Goal: Information Seeking & Learning: Learn about a topic

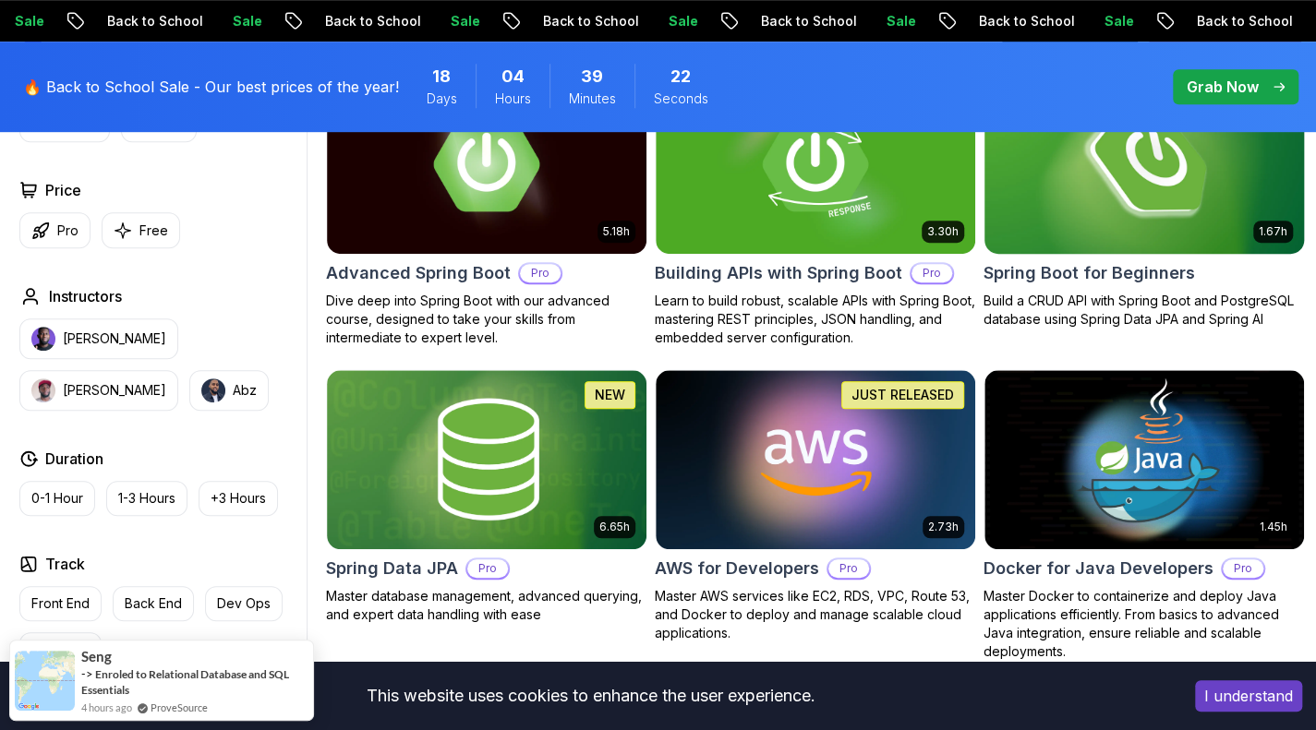
scroll to position [615, 0]
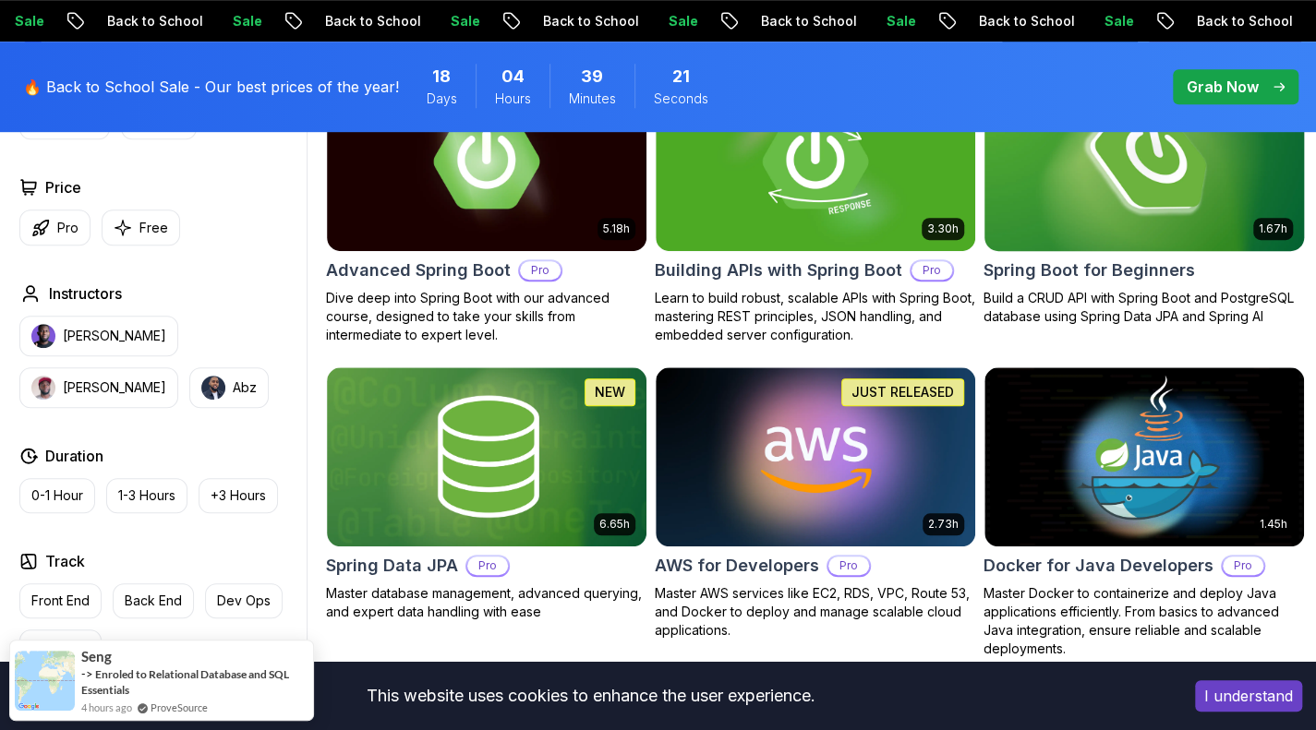
click at [1115, 199] on img at bounding box center [1143, 160] width 335 height 187
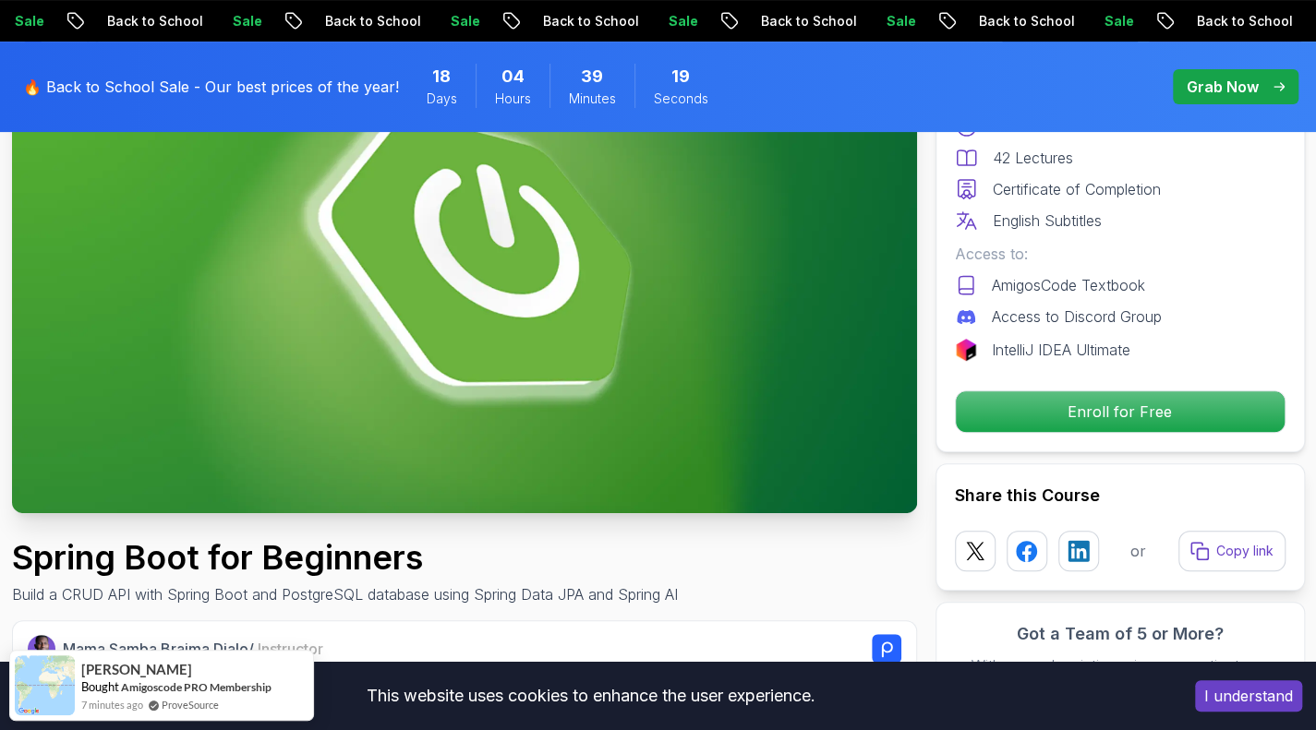
scroll to position [239, 0]
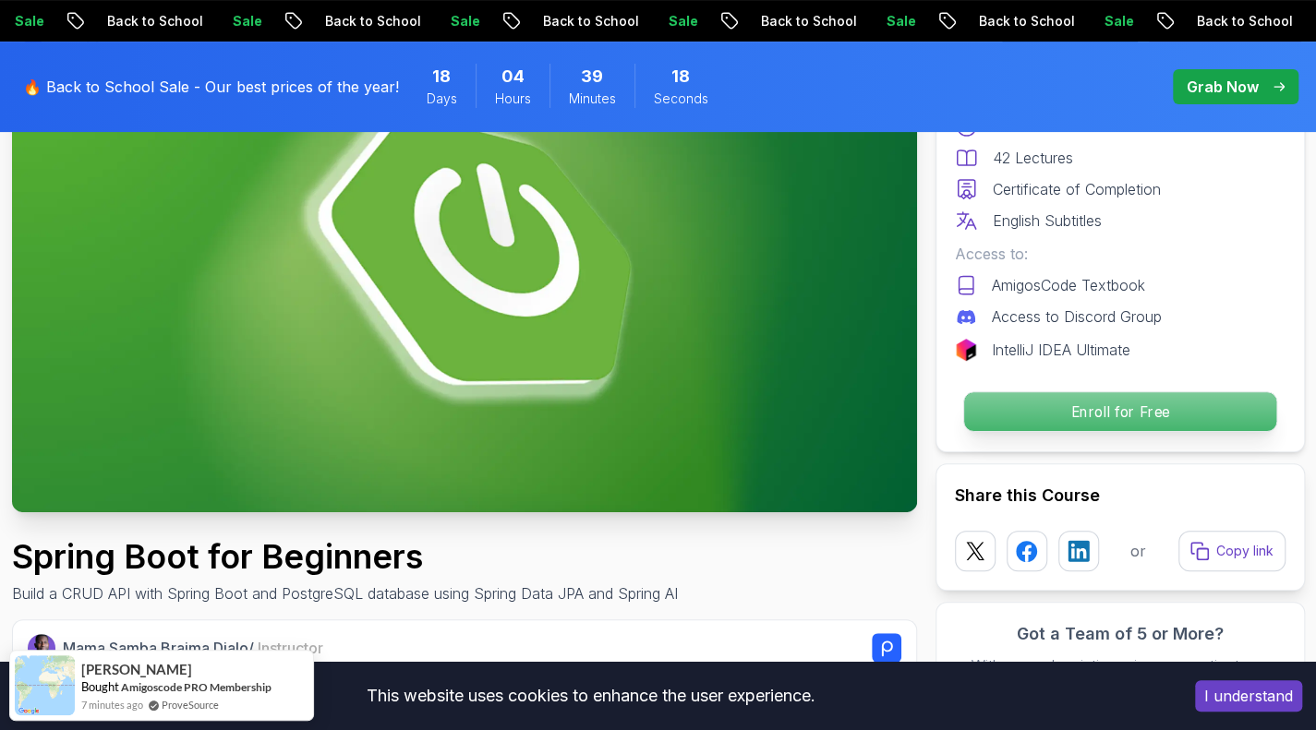
click at [1045, 411] on p "Enroll for Free" at bounding box center [1119, 411] width 312 height 39
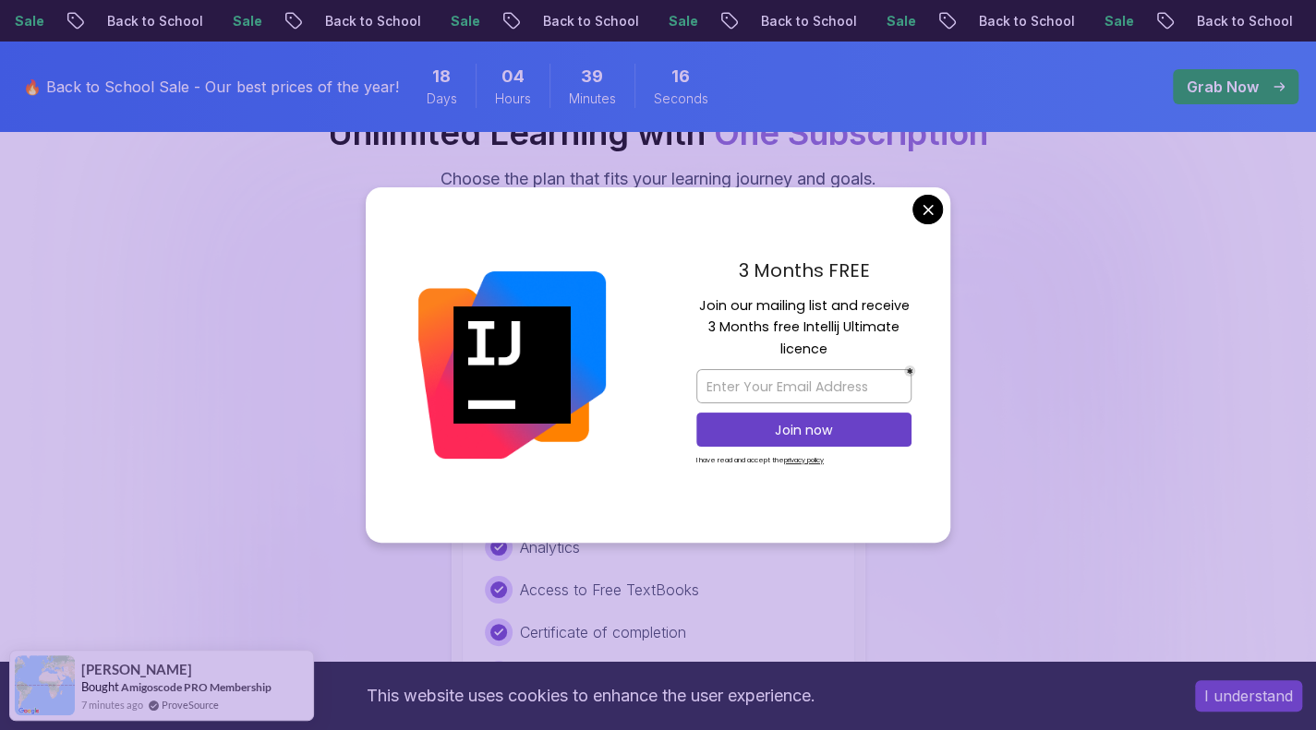
scroll to position [3832, 0]
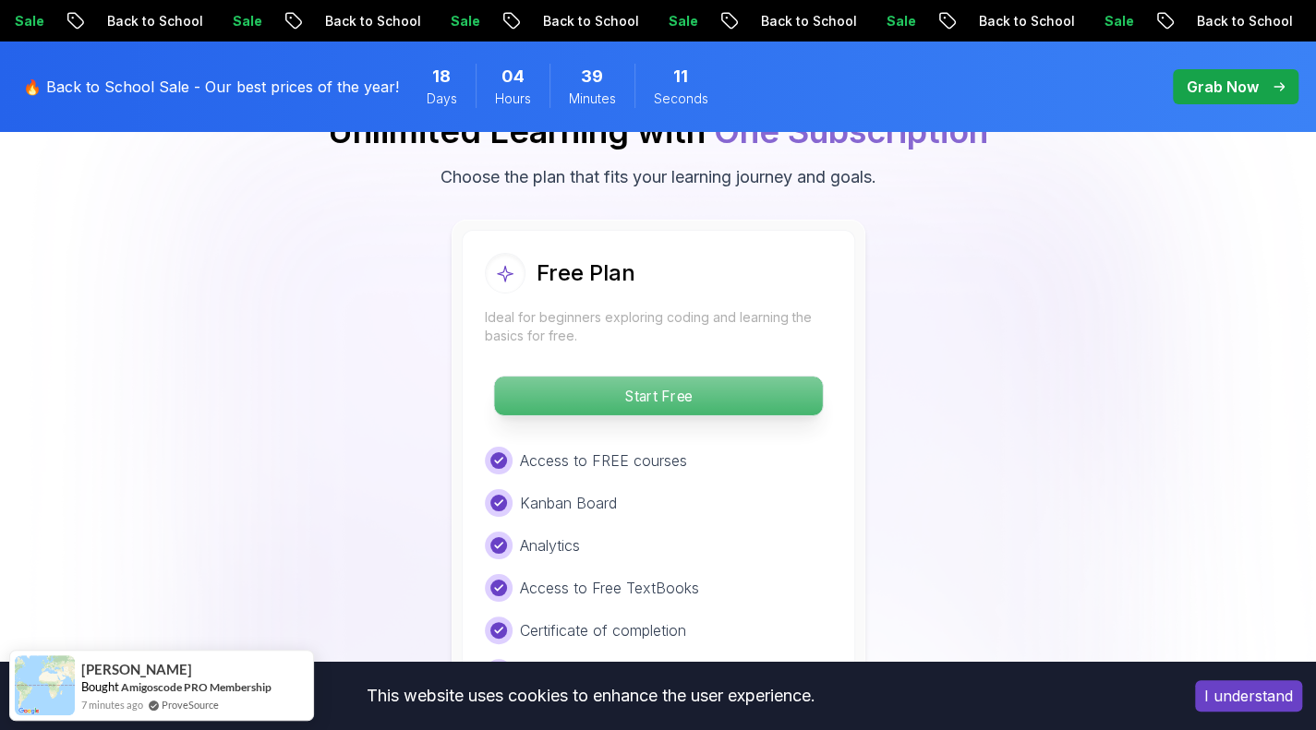
click at [654, 377] on p "Start Free" at bounding box center [658, 396] width 328 height 39
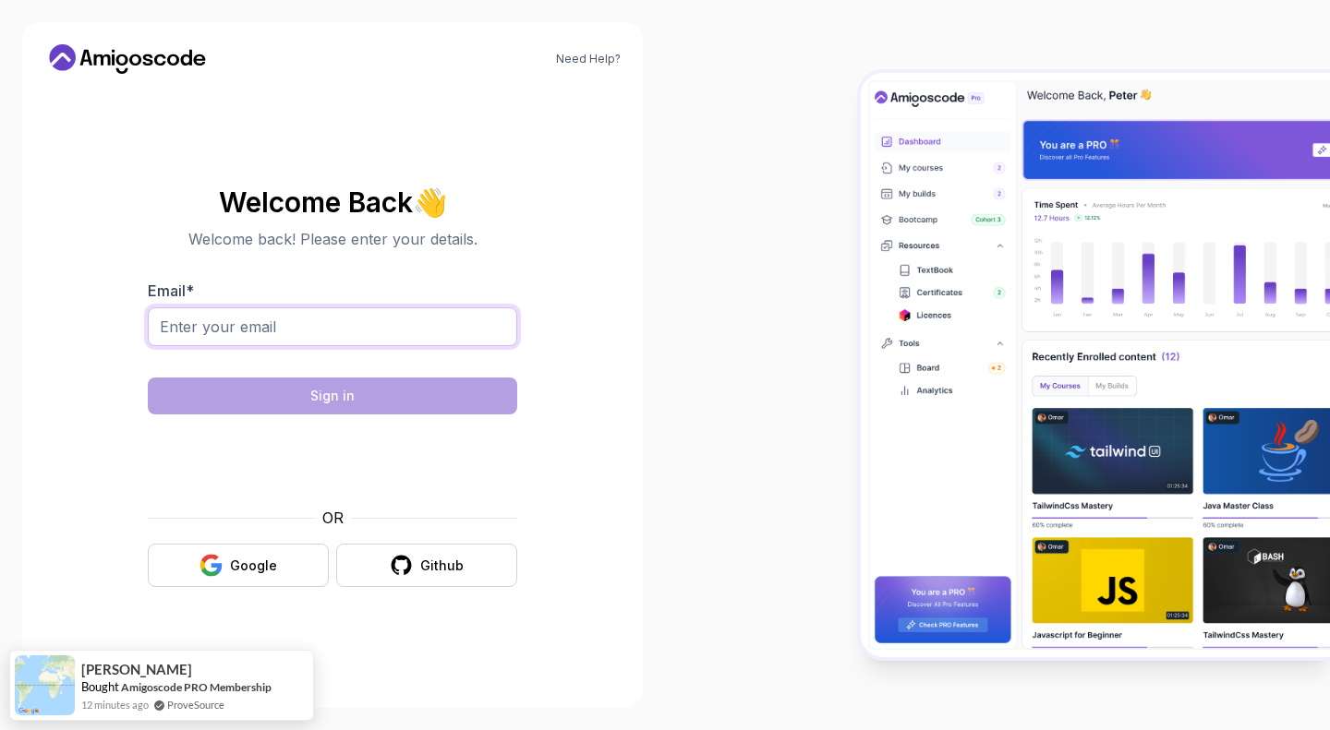
click at [257, 332] on input "Email *" at bounding box center [332, 326] width 369 height 39
click at [113, 527] on section "Welcome Back 👋 Welcome back! Please enter your details. Email * Sign in OR Goog…" at bounding box center [332, 387] width 576 height 437
click at [222, 557] on icon "button" at bounding box center [210, 565] width 23 height 23
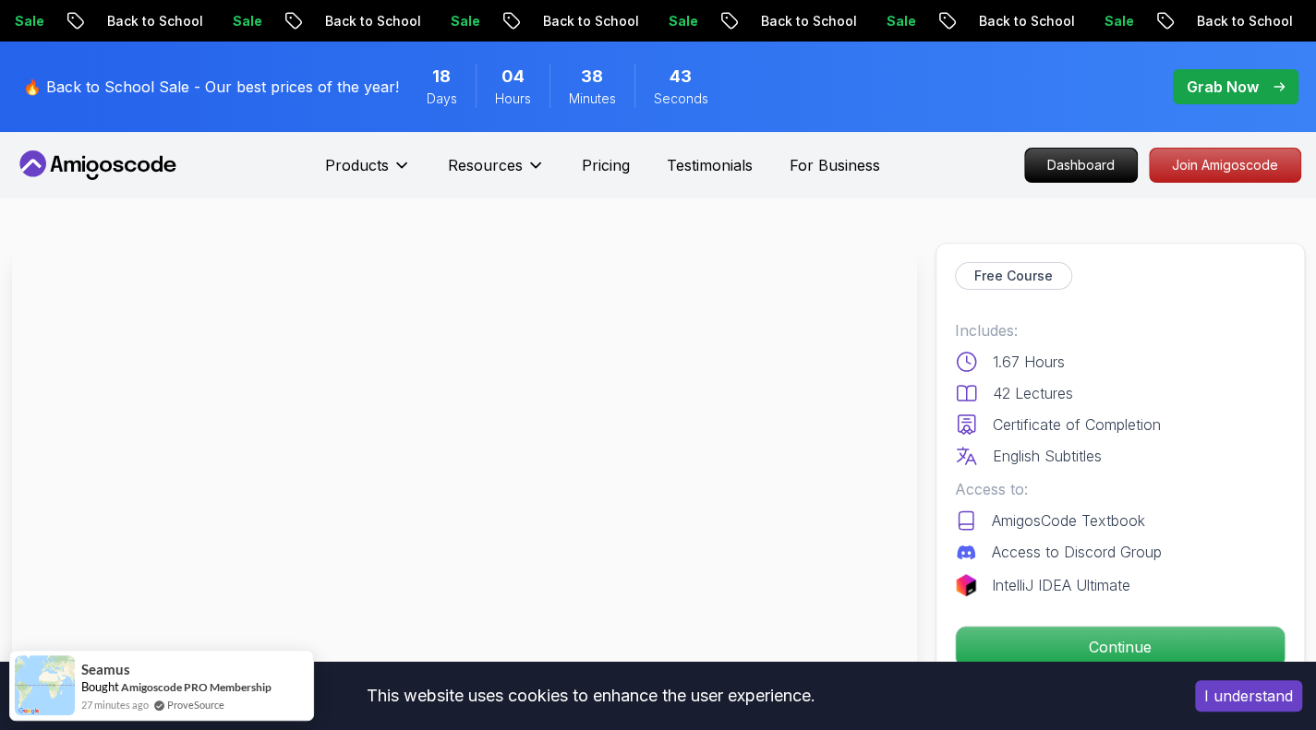
scroll to position [123, 0]
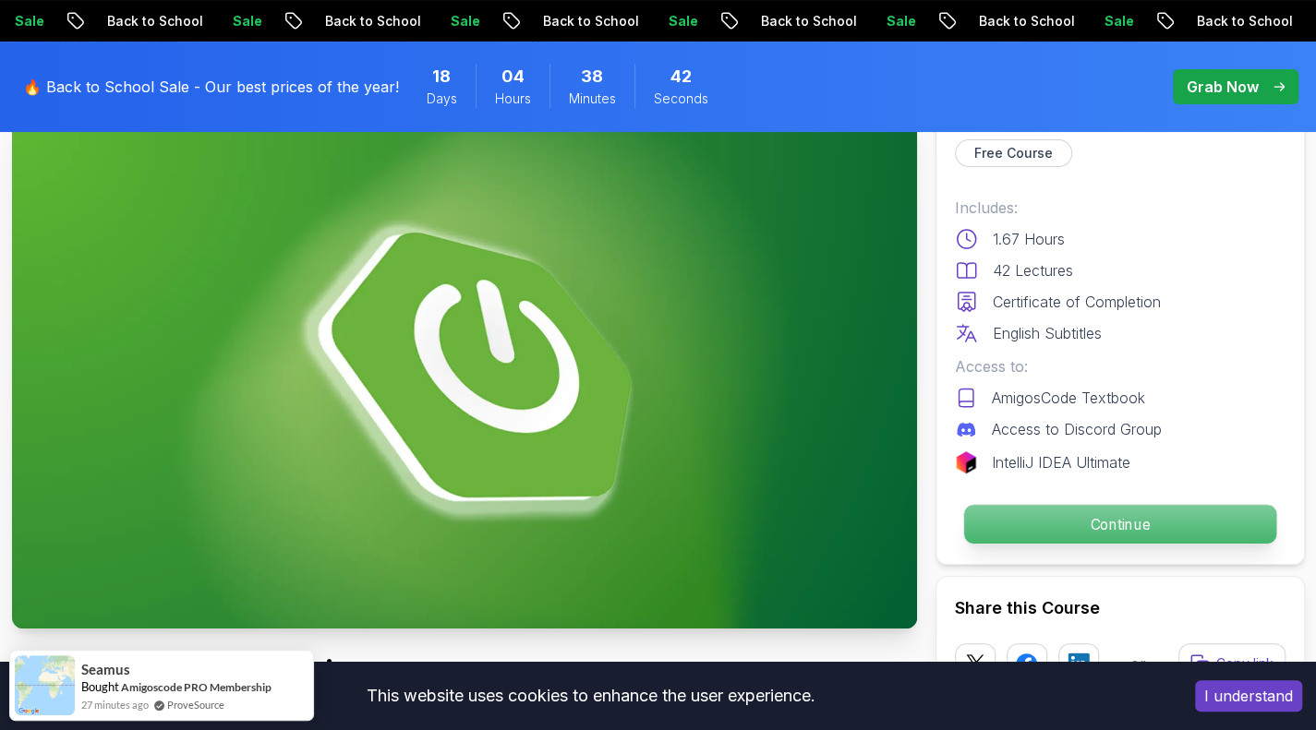
click at [1100, 509] on p "Continue" at bounding box center [1119, 524] width 312 height 39
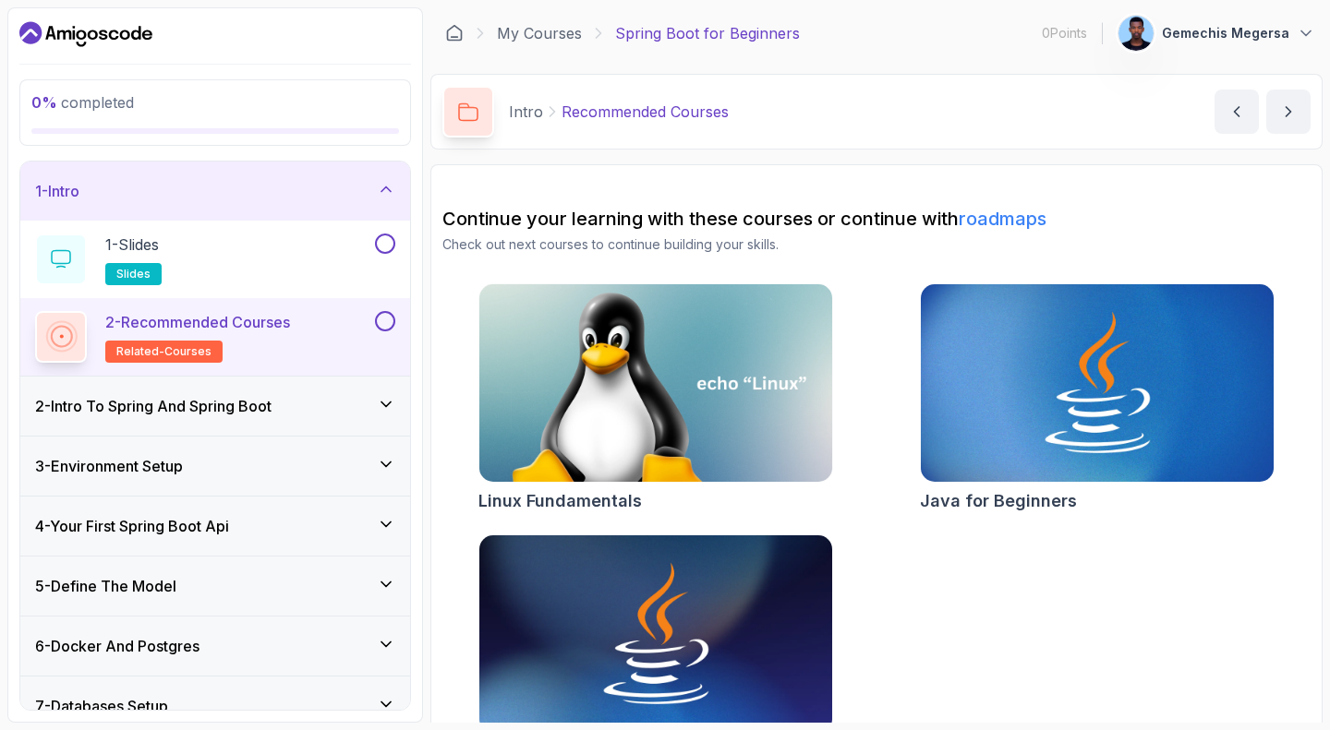
click at [152, 348] on span "related-courses" at bounding box center [163, 351] width 95 height 15
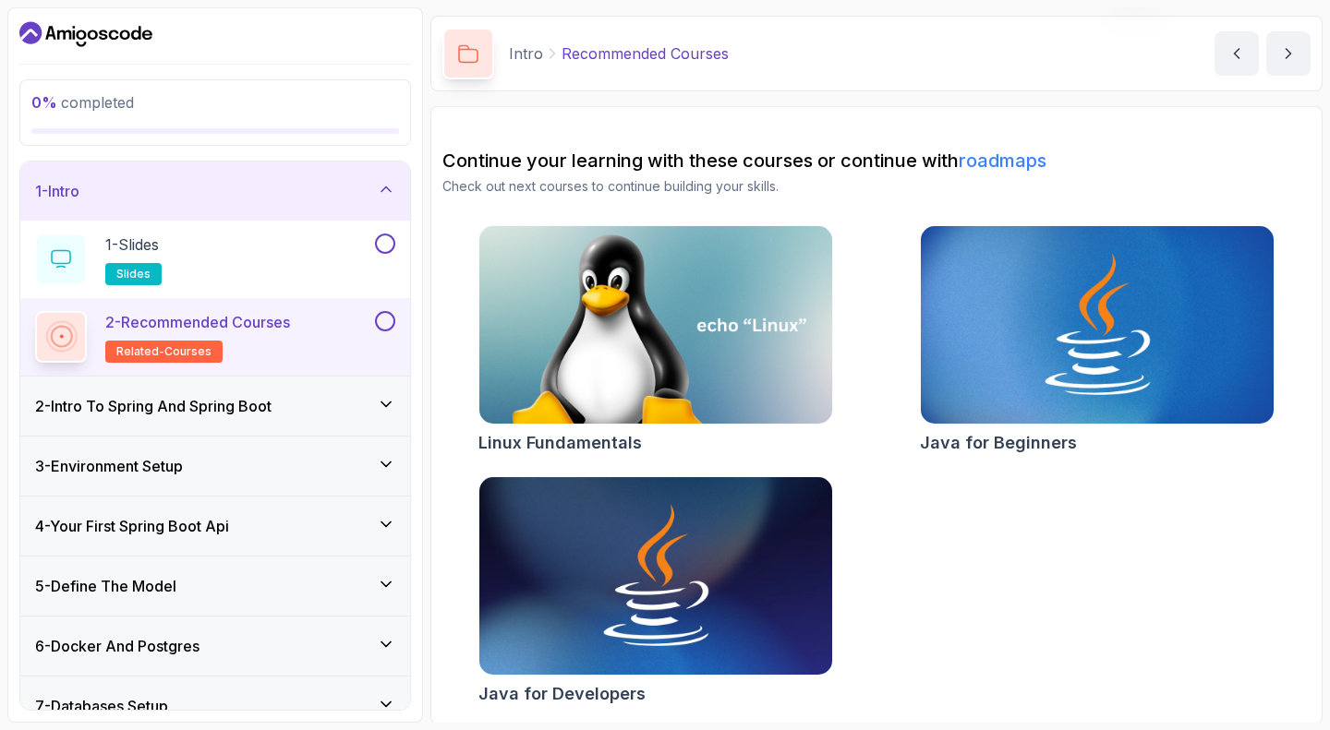
scroll to position [58, 0]
click at [132, 247] on p "1 - Slides" at bounding box center [132, 245] width 54 height 22
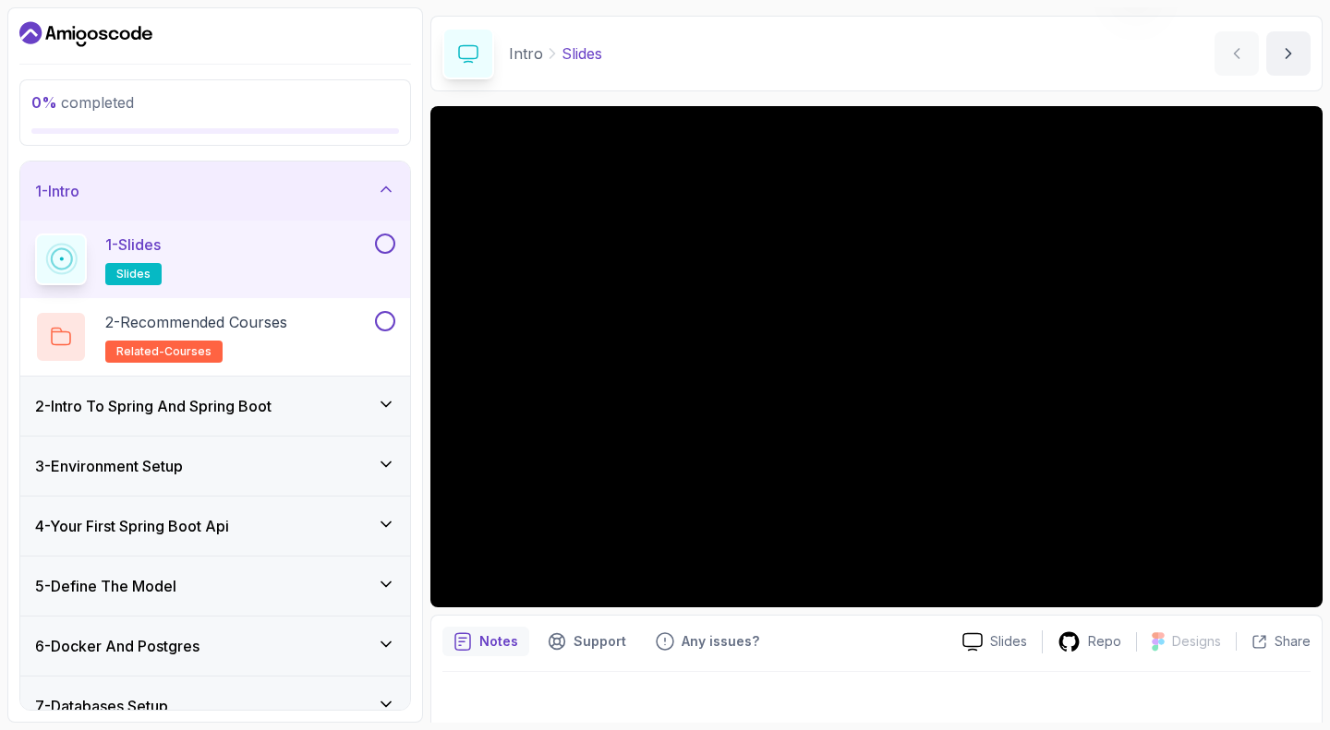
scroll to position [70, 0]
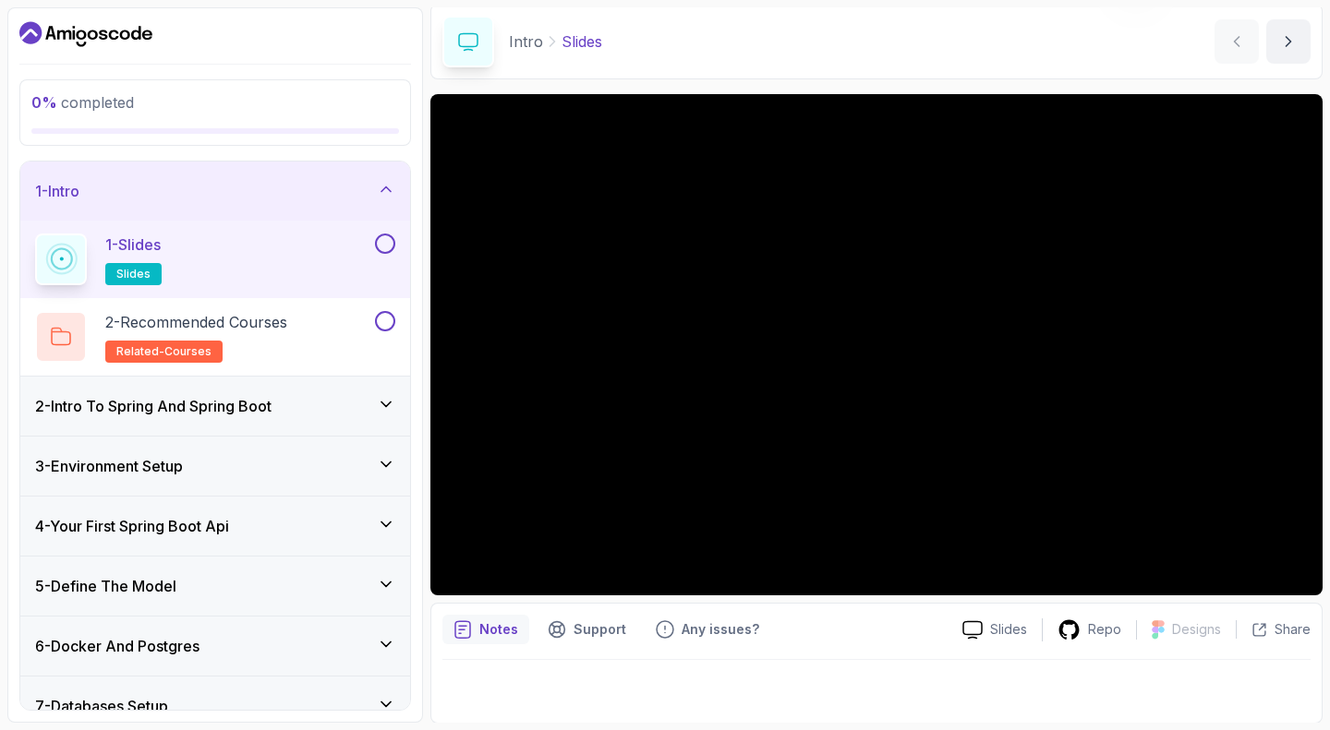
click at [199, 402] on h3 "2 - Intro To Spring And Spring Boot" at bounding box center [153, 406] width 236 height 22
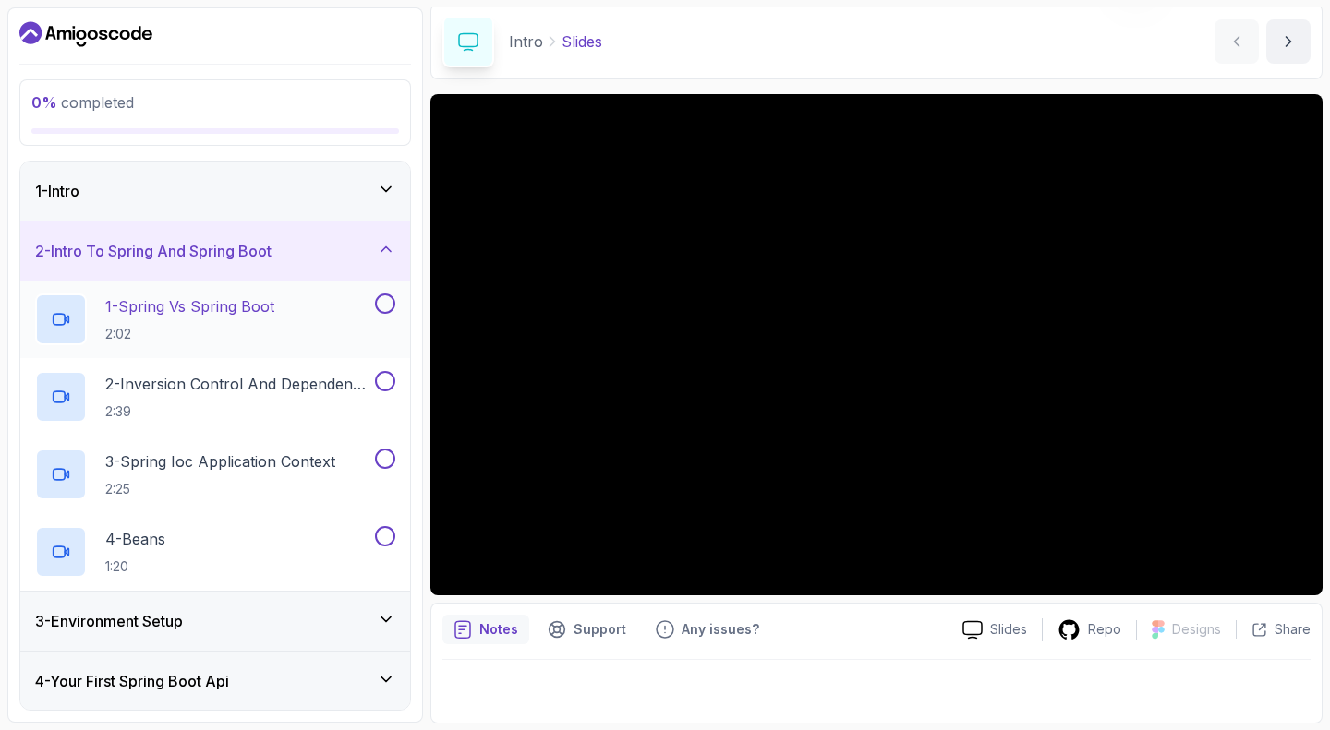
click at [163, 325] on p "2:02" at bounding box center [189, 334] width 169 height 18
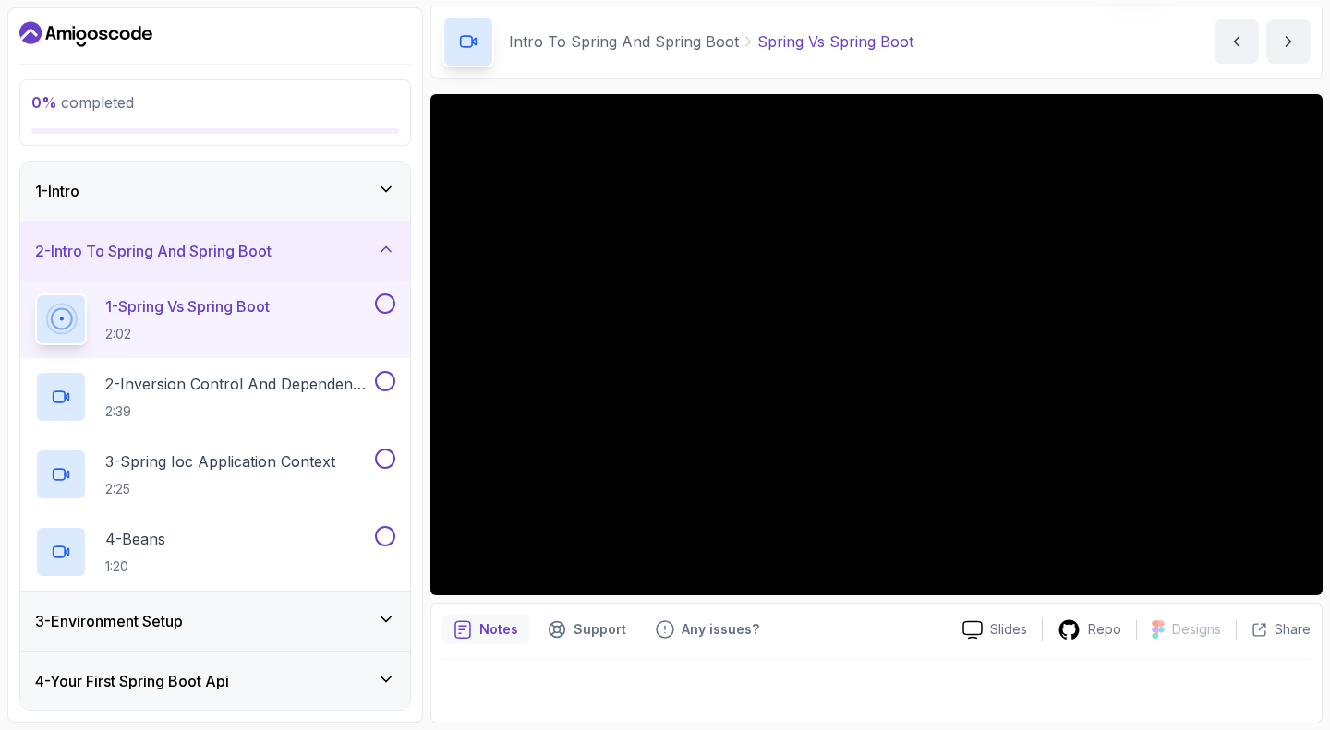
click at [35, 294] on button "1 - Spring Vs Spring Boot 2:02" at bounding box center [215, 320] width 360 height 52
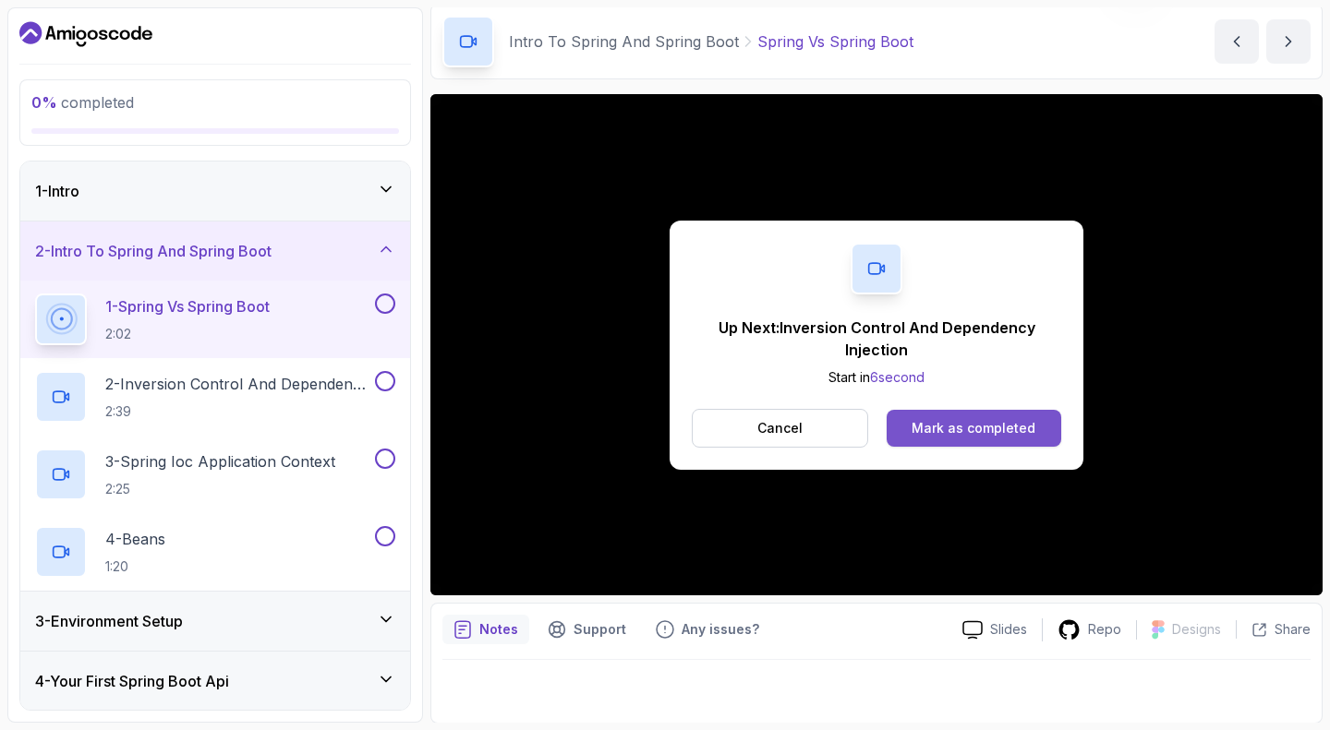
click at [927, 432] on div "Mark as completed" at bounding box center [973, 428] width 124 height 18
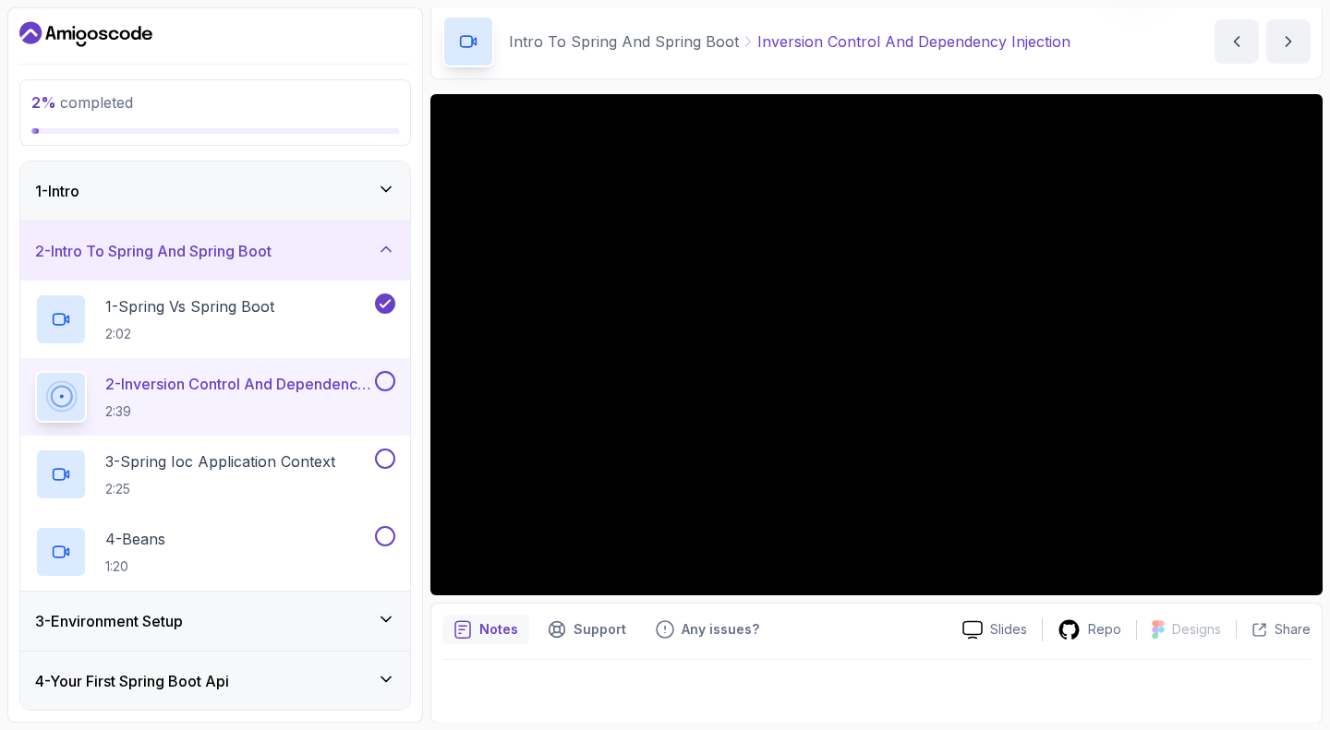
click at [480, 631] on p "Notes" at bounding box center [498, 629] width 39 height 18
click at [442, 615] on button "Notes" at bounding box center [485, 630] width 87 height 30
click at [975, 624] on icon at bounding box center [972, 629] width 20 height 19
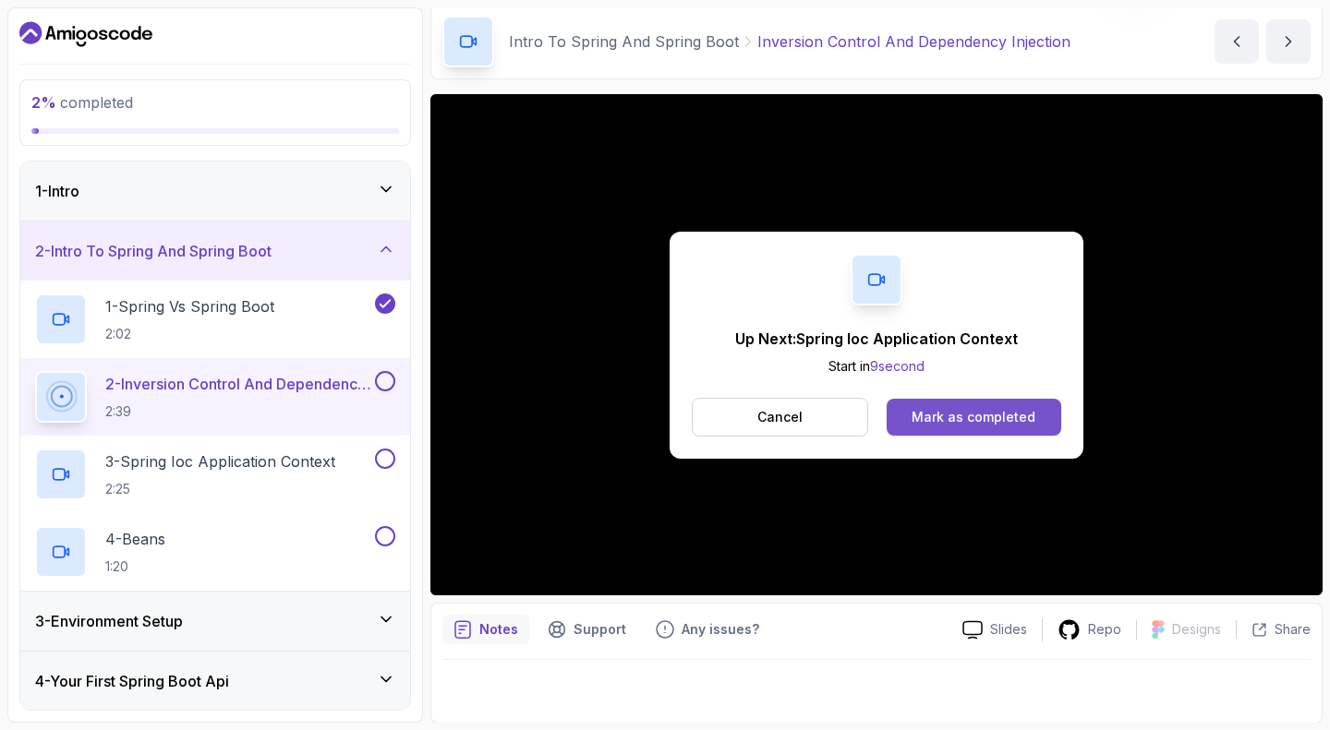
click at [930, 420] on div "Mark as completed" at bounding box center [973, 417] width 124 height 18
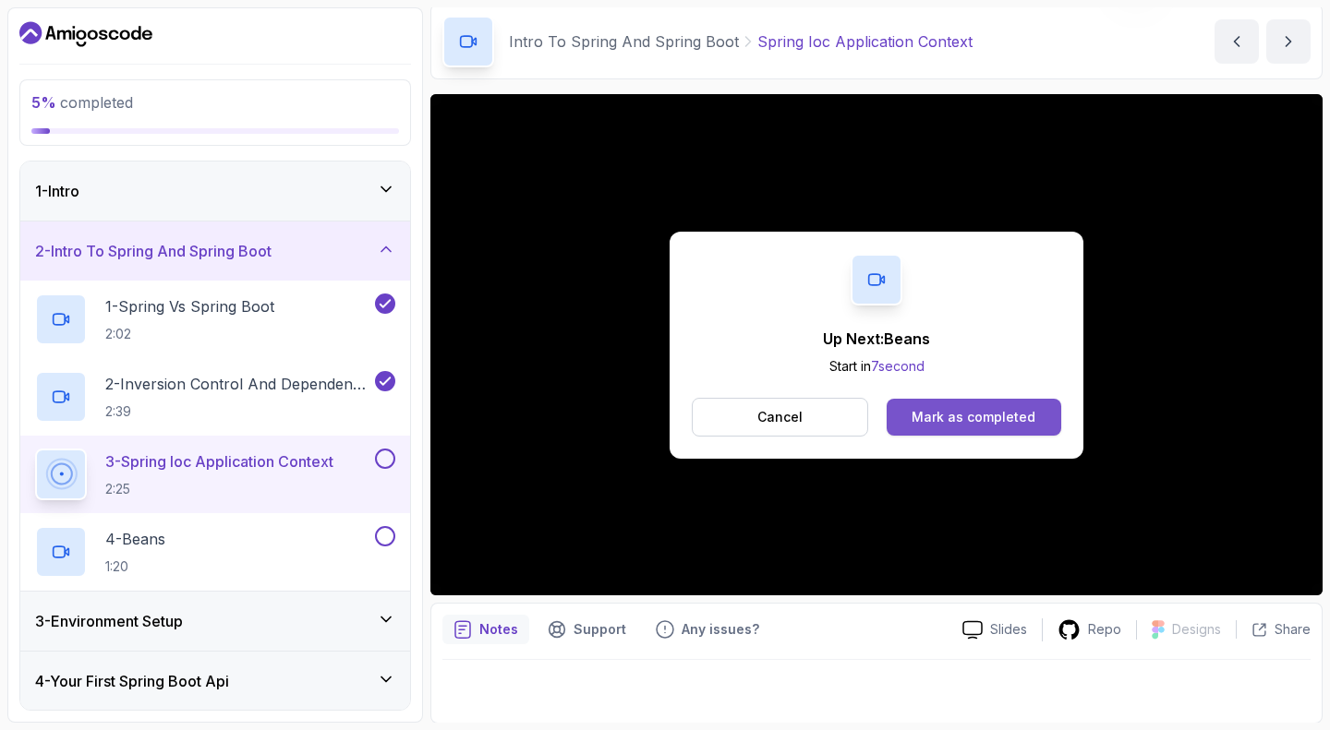
click at [946, 415] on div "Mark as completed" at bounding box center [973, 417] width 124 height 18
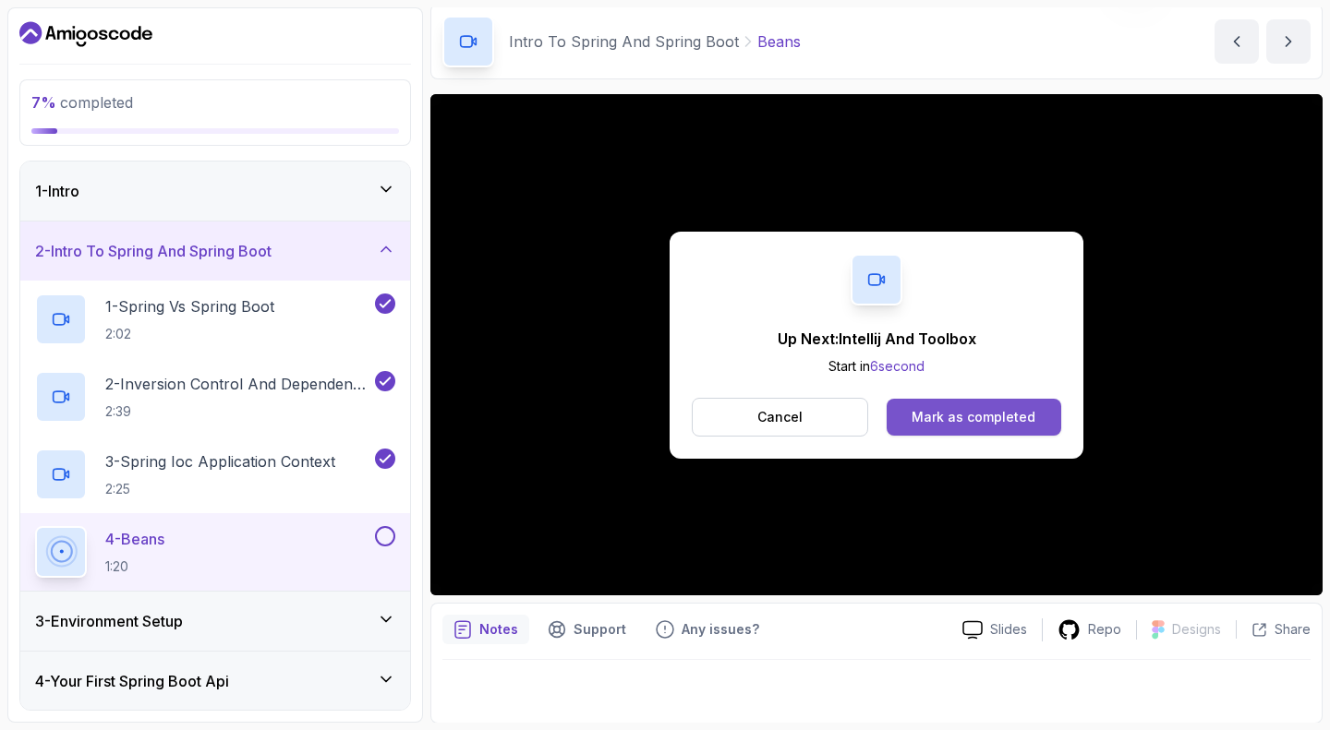
click at [922, 419] on div "Mark as completed" at bounding box center [973, 417] width 124 height 18
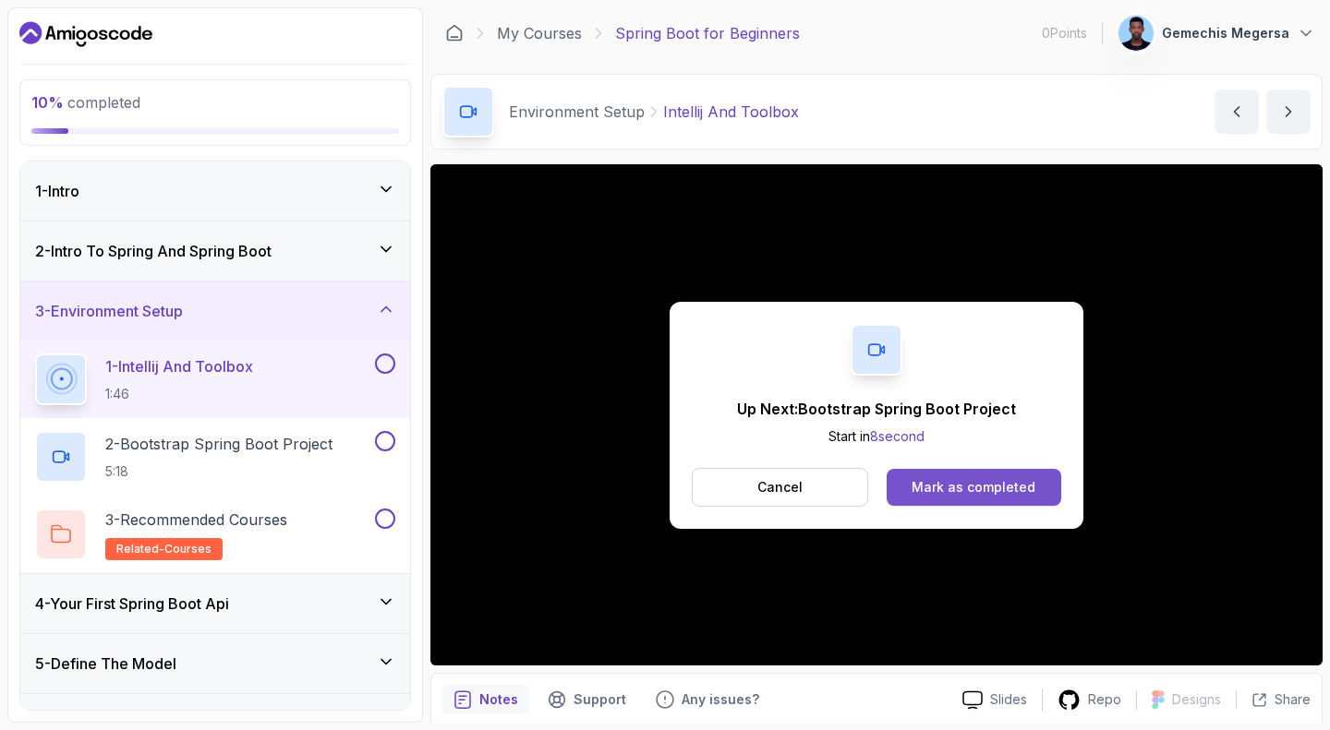
click at [920, 501] on button "Mark as completed" at bounding box center [973, 487] width 175 height 37
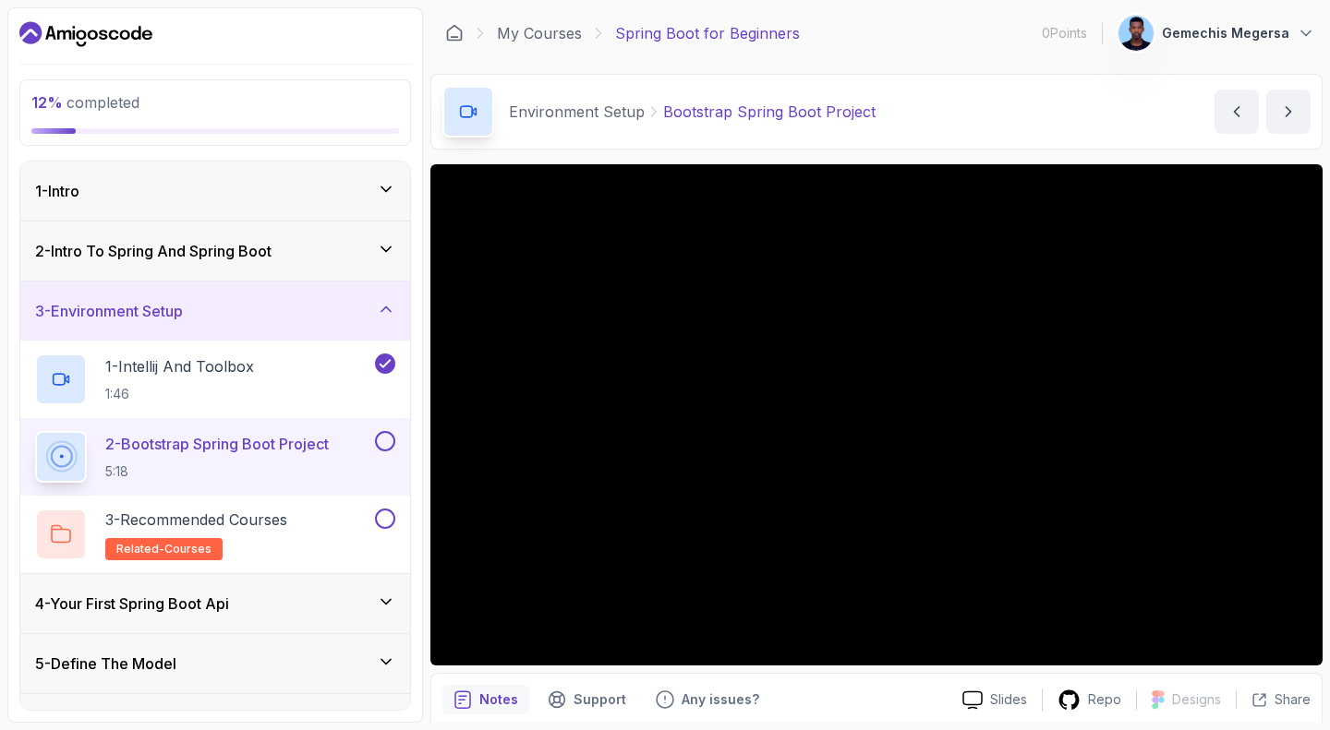
scroll to position [70, 0]
